Goal: Navigation & Orientation: Find specific page/section

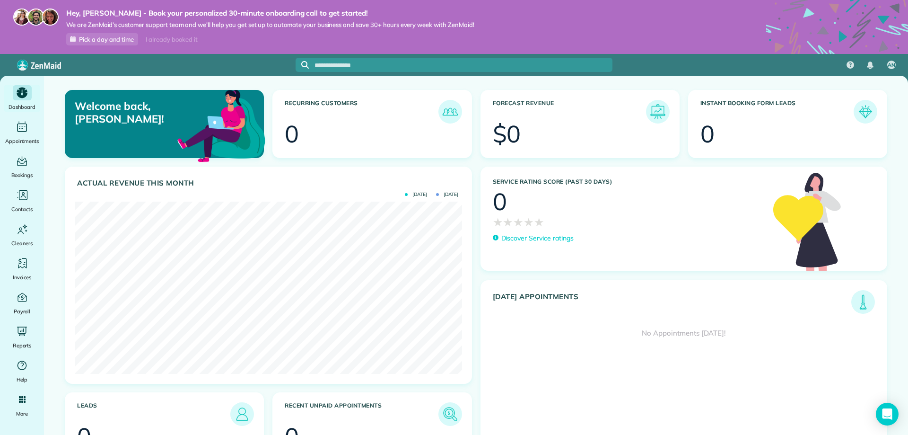
scroll to position [172, 387]
click at [26, 233] on icon "Main" at bounding box center [21, 229] width 13 height 14
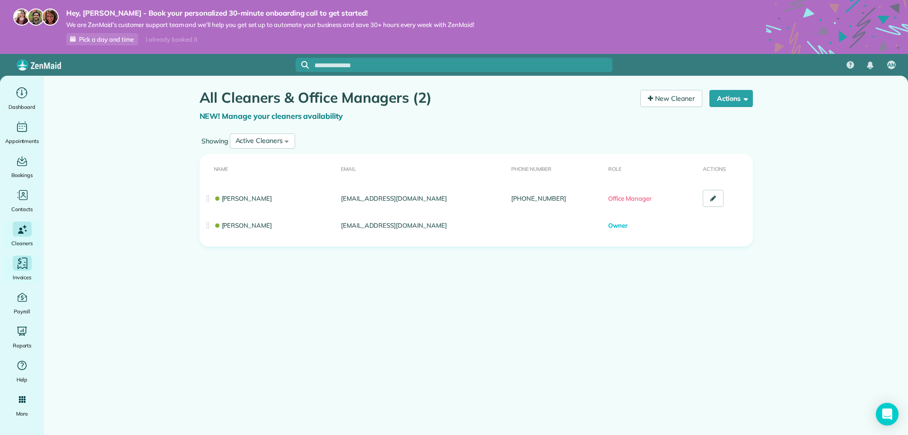
click at [26, 264] on icon "Main" at bounding box center [22, 263] width 14 height 14
